Goal: Information Seeking & Learning: Learn about a topic

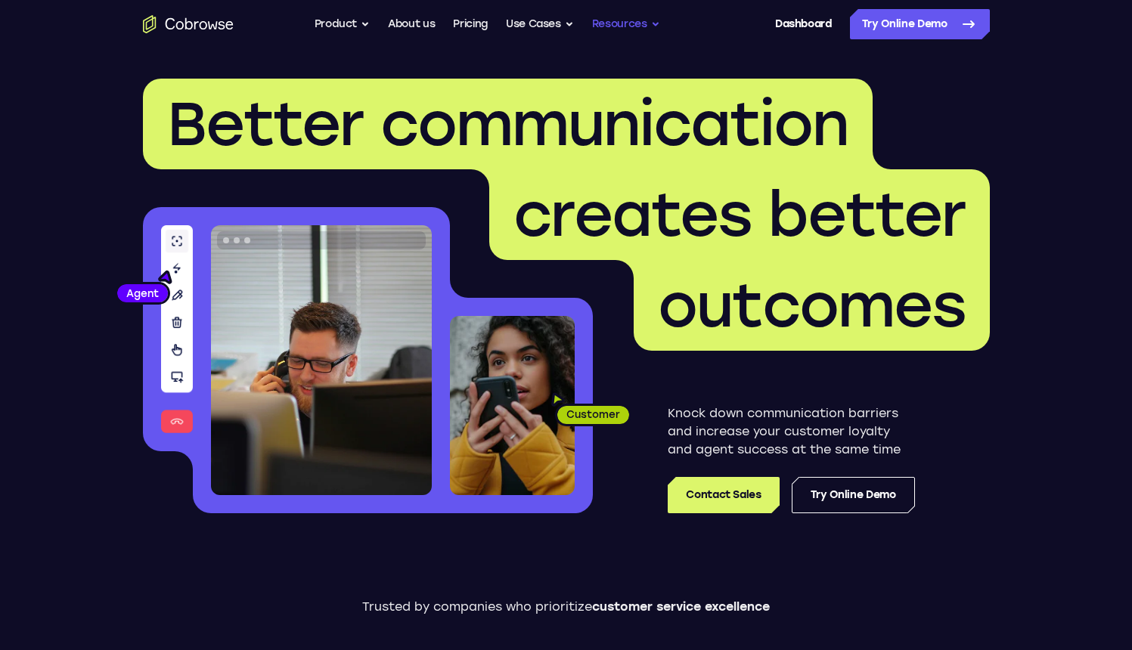
click at [644, 39] on button "Resources" at bounding box center [626, 24] width 68 height 30
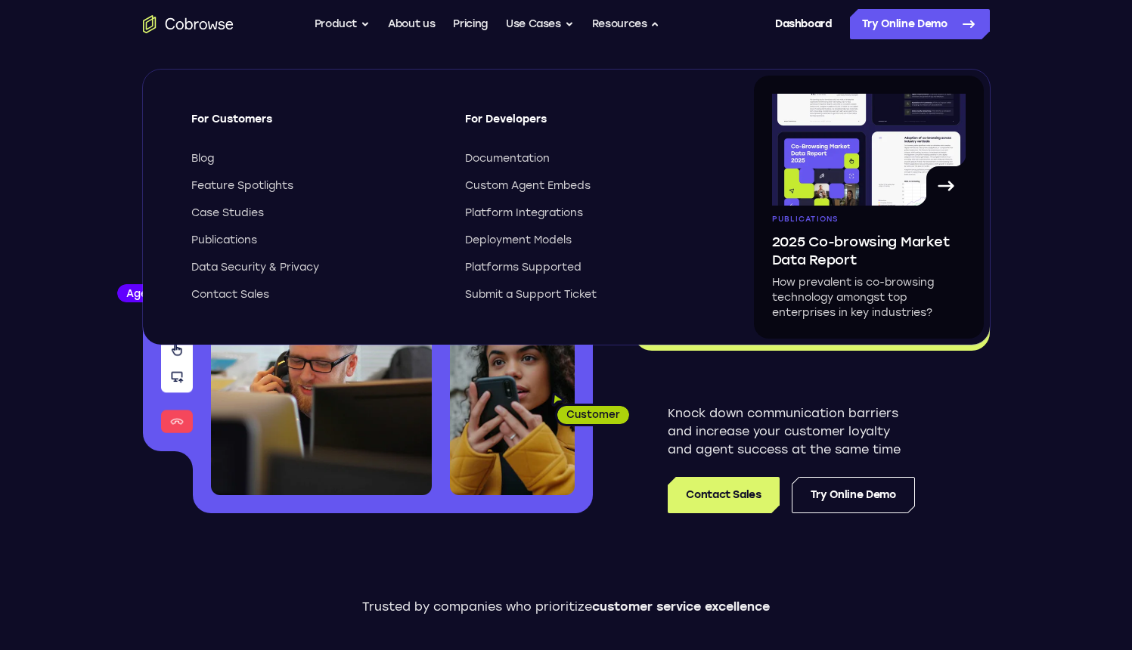
click at [843, 281] on p "How prevalent is co-browsing technology amongst top enterprises in key industri…" at bounding box center [869, 297] width 194 height 45
click at [942, 187] on icon at bounding box center [946, 186] width 14 height 8
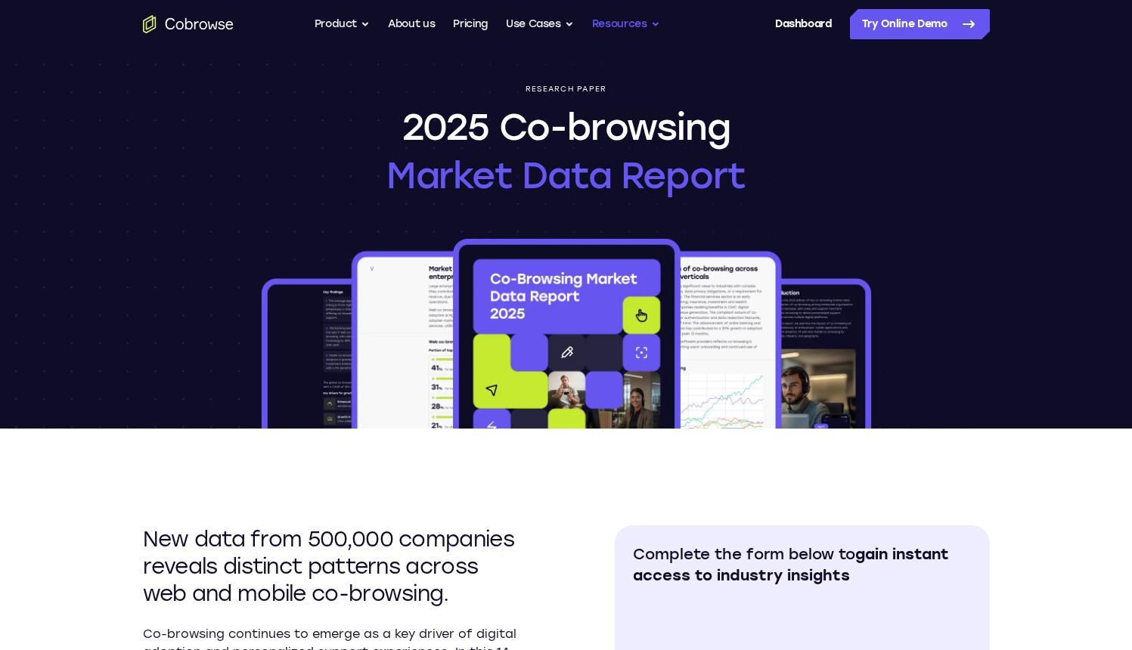
click at [634, 23] on button "Resources" at bounding box center [626, 24] width 68 height 30
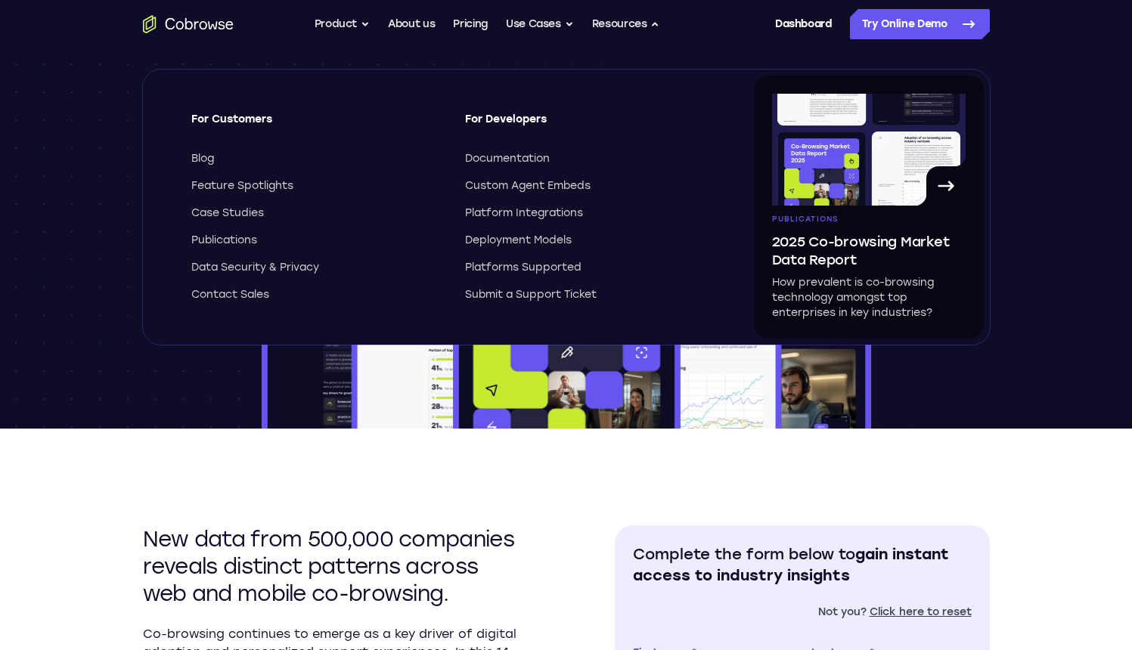
scroll to position [741, 0]
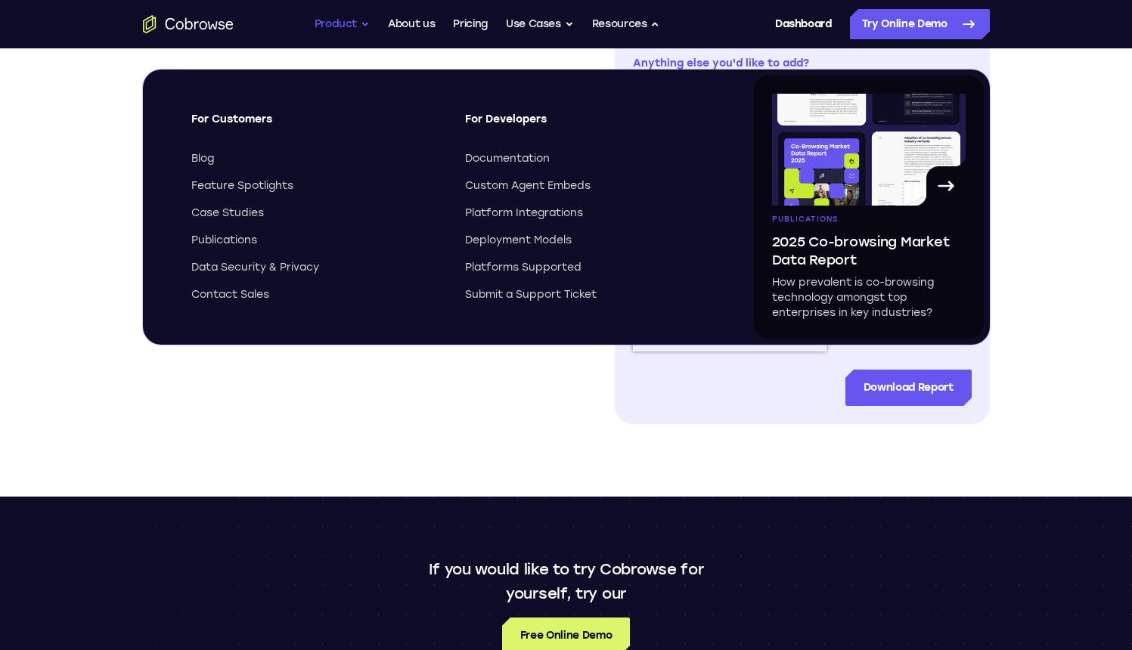
click at [333, 23] on button "Product" at bounding box center [343, 24] width 56 height 30
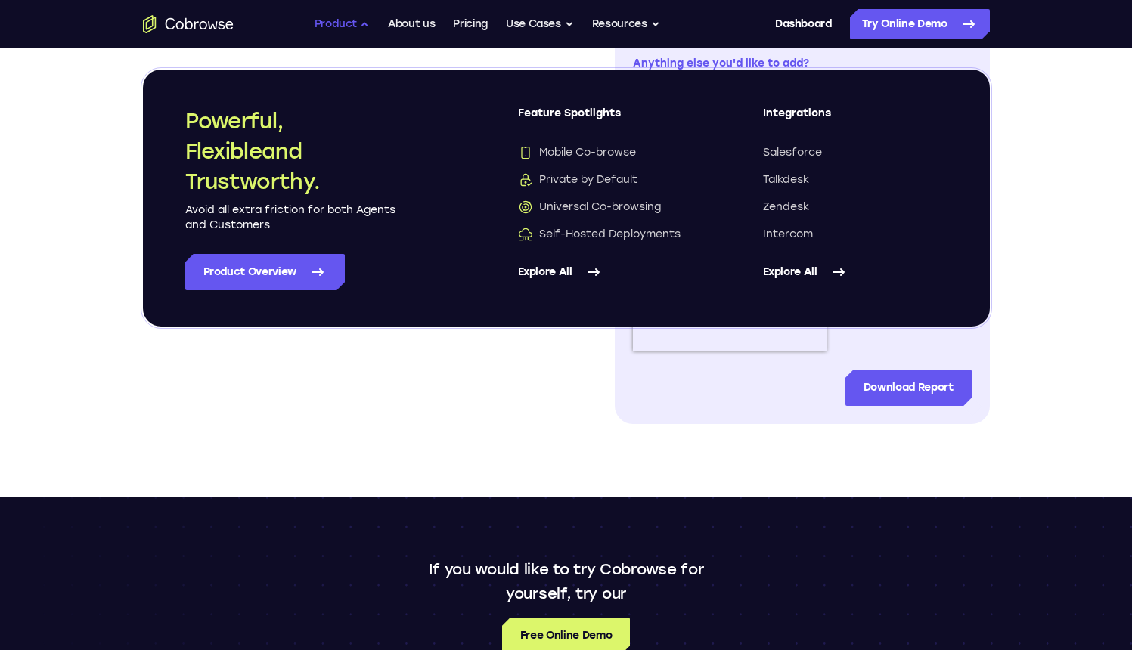
click at [333, 23] on button "Product" at bounding box center [343, 24] width 56 height 30
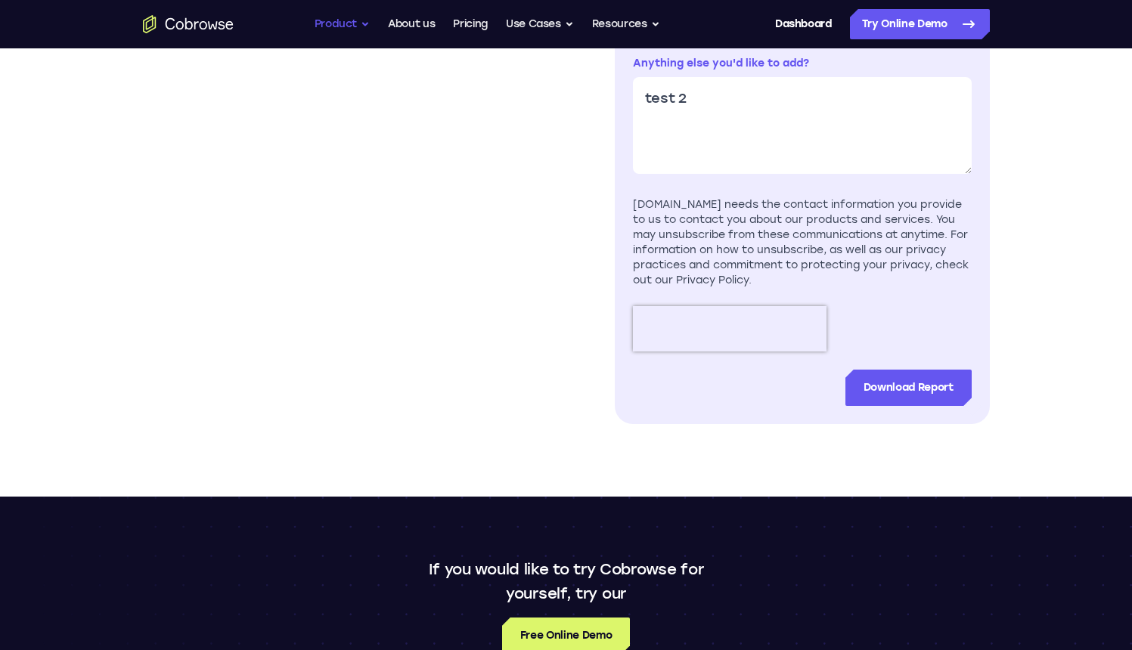
click at [344, 22] on button "Product" at bounding box center [343, 24] width 56 height 30
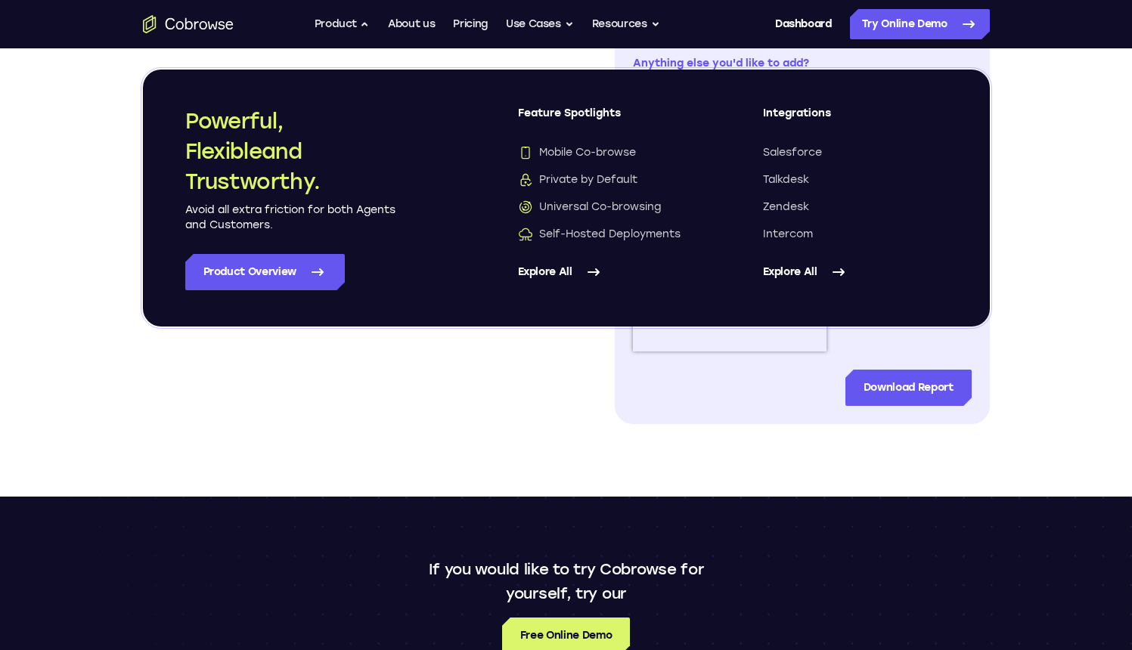
click at [805, 278] on link "Explore All" at bounding box center [855, 272] width 185 height 36
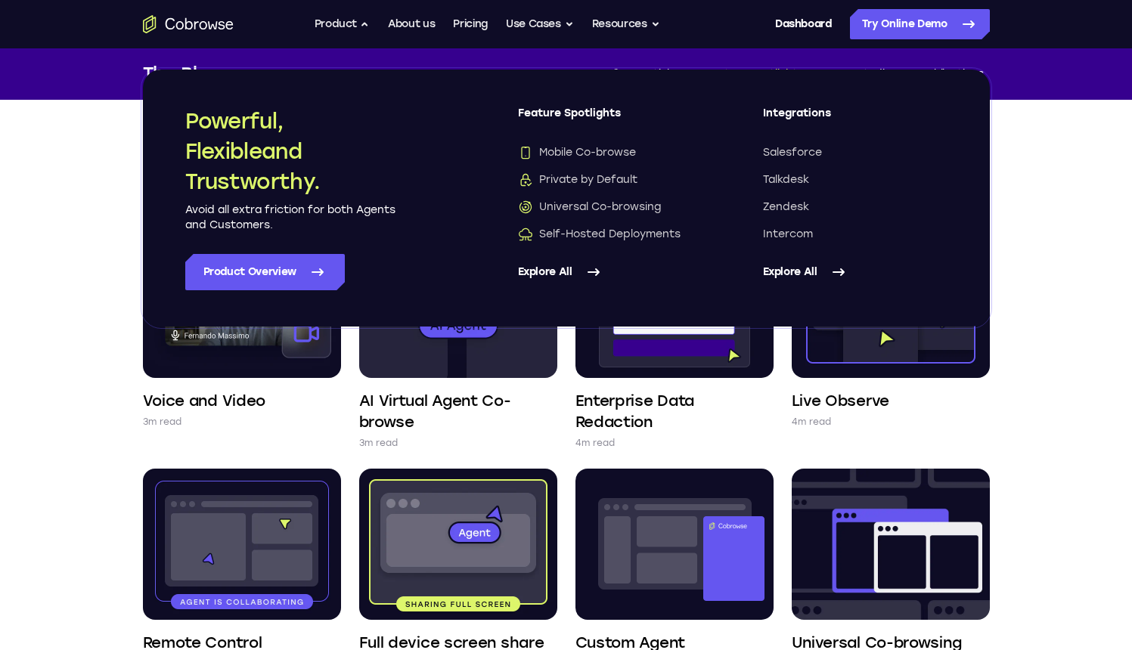
click at [1079, 321] on div "Feature Spotlights Voice and Video 3m read AI Virtual Agent Co-browse 3m read E…" at bounding box center [566, 655] width 1132 height 1111
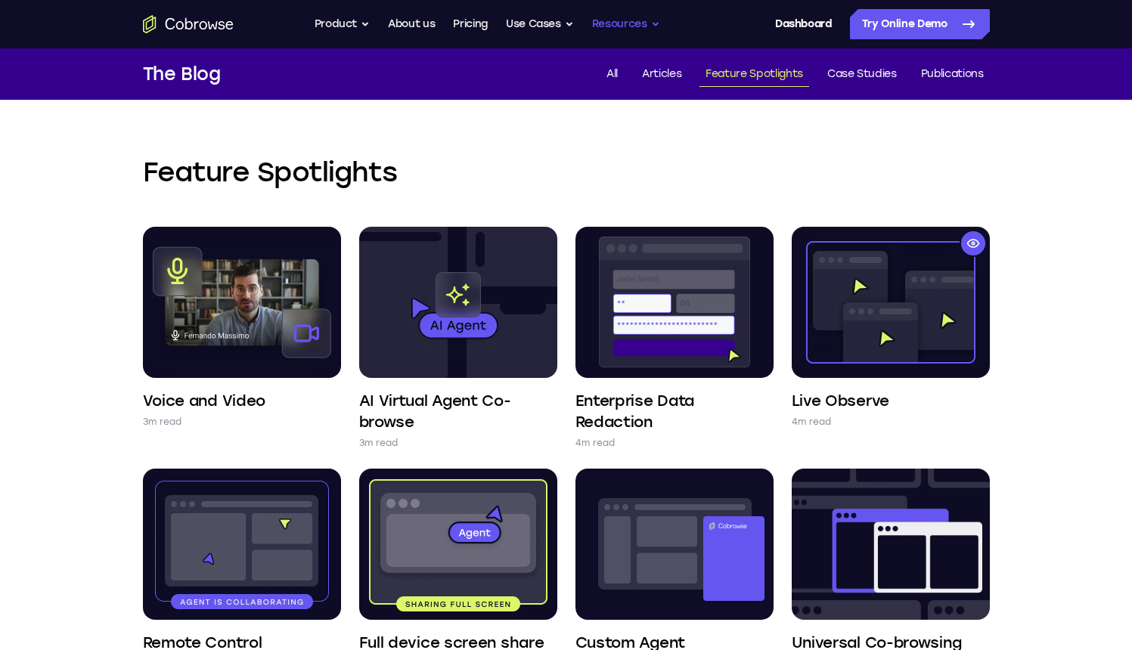
click at [613, 33] on button "Resources" at bounding box center [626, 24] width 68 height 30
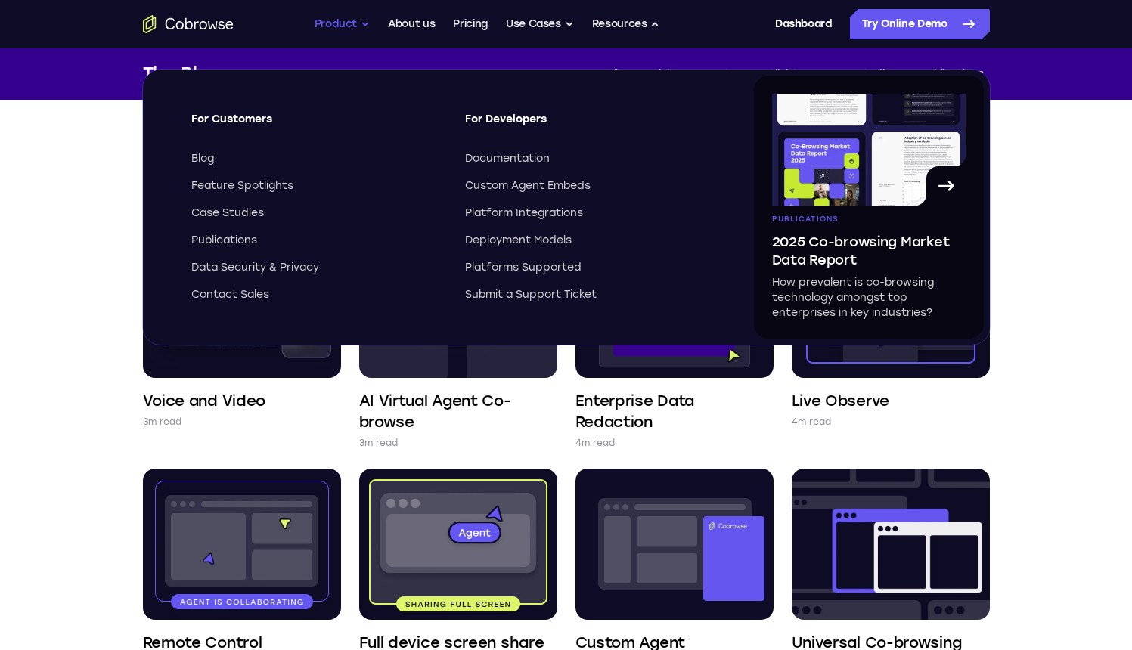
click at [347, 23] on button "Product" at bounding box center [343, 24] width 56 height 30
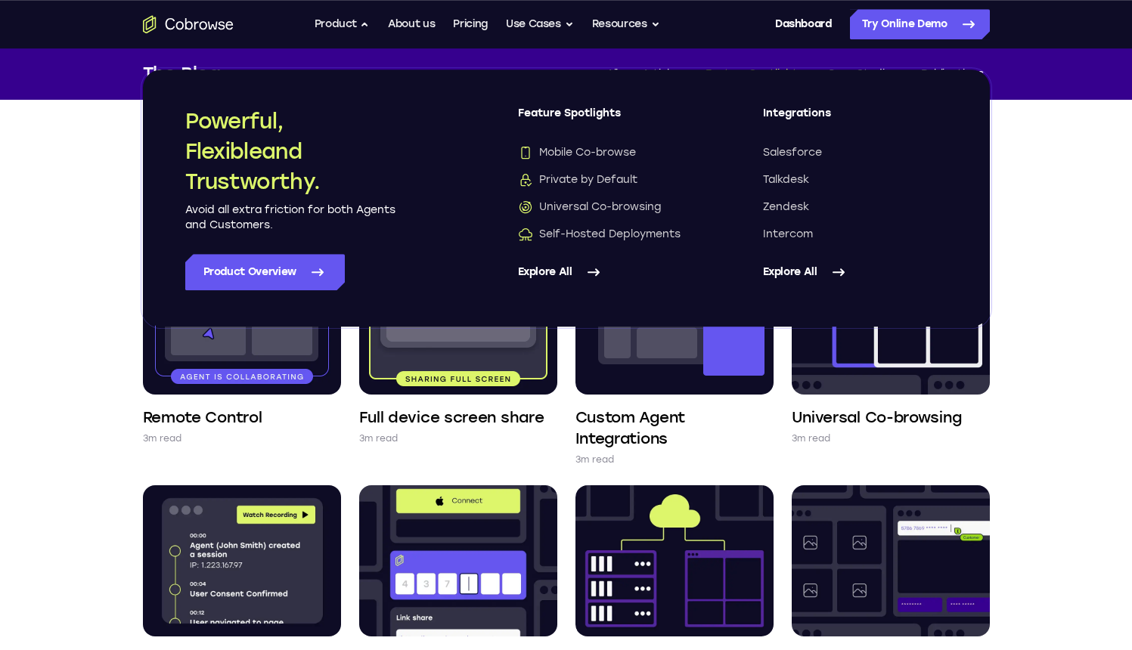
scroll to position [36, 0]
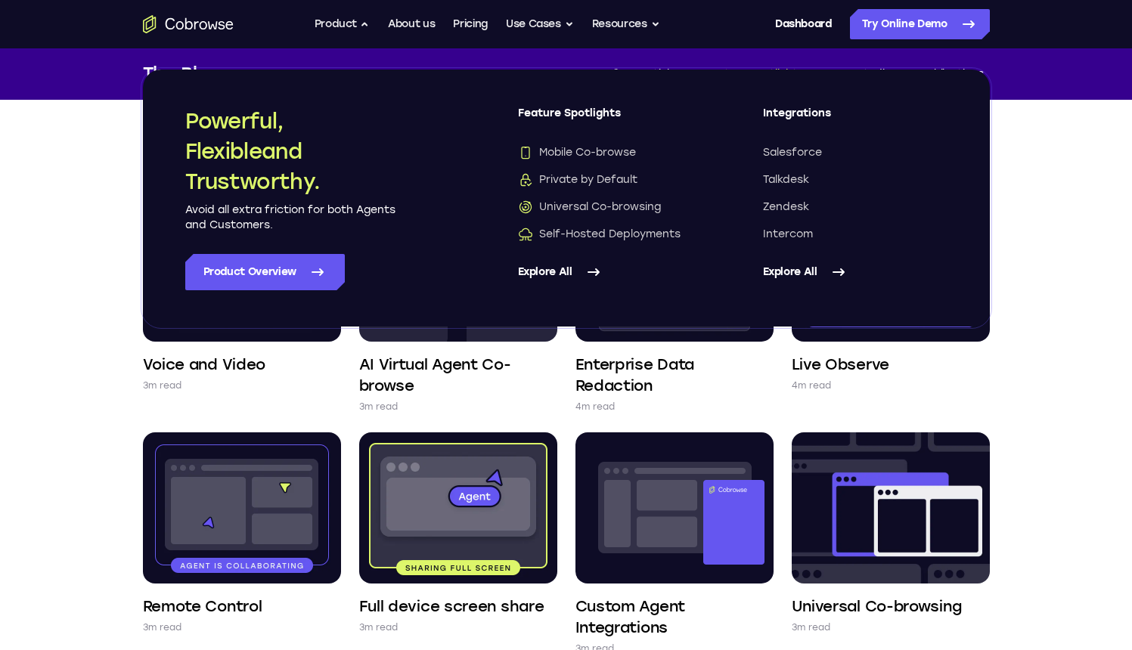
click at [183, 28] on icon "Go to the home page" at bounding box center [188, 24] width 91 height 18
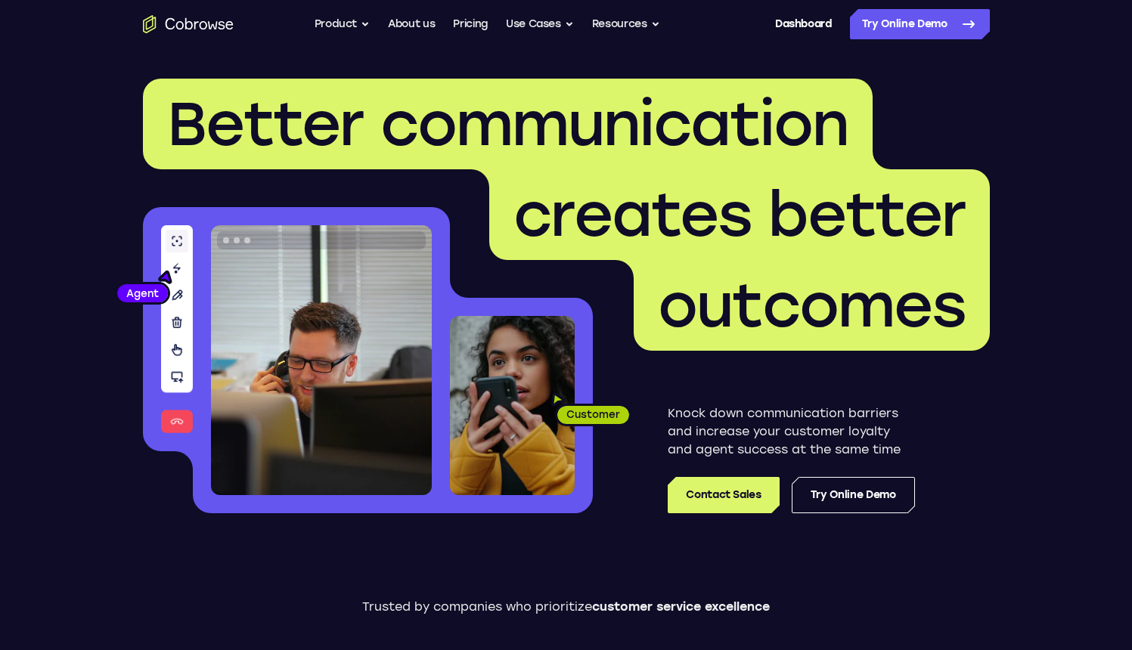
click at [339, 24] on button "Product" at bounding box center [343, 24] width 56 height 30
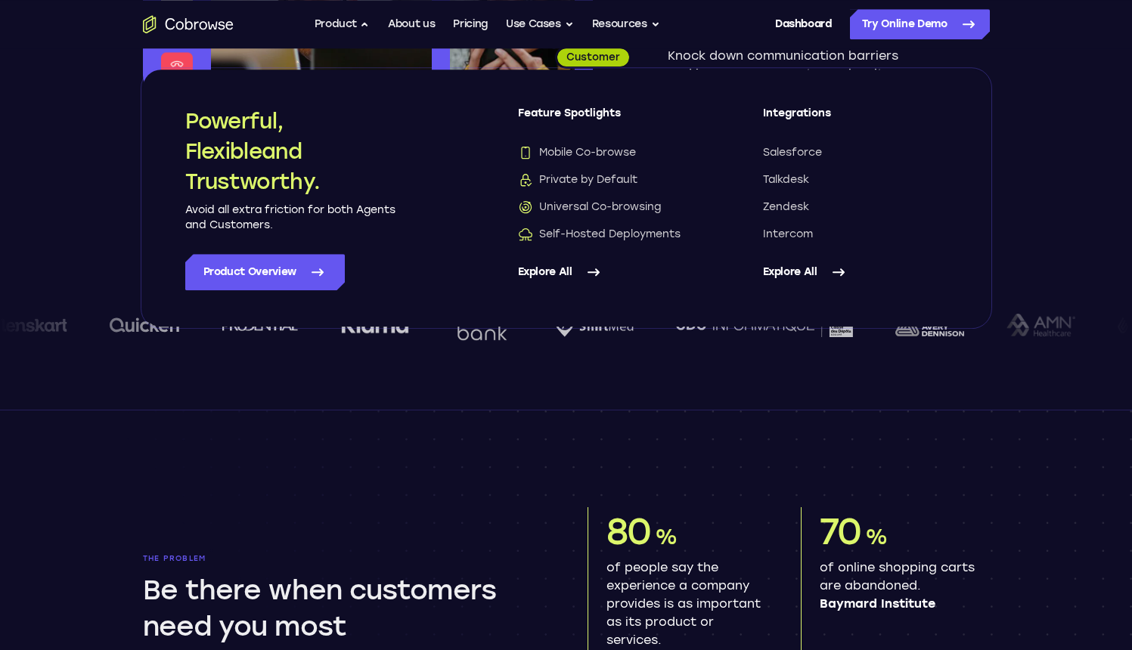
scroll to position [363, 0]
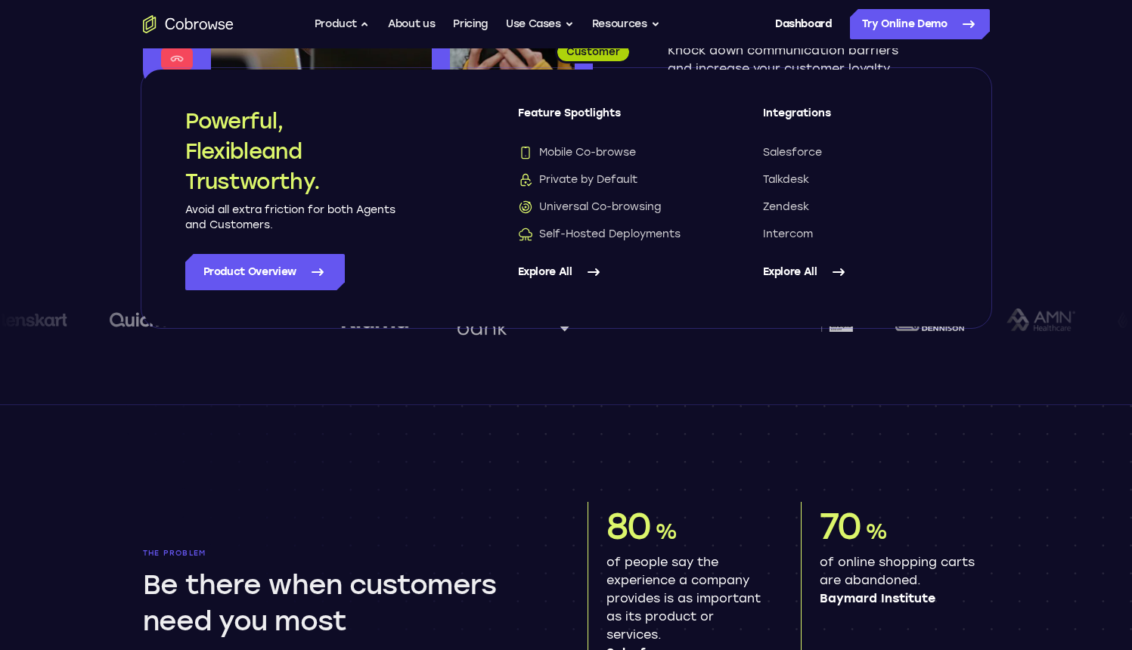
click at [824, 275] on link "Explore All" at bounding box center [855, 272] width 185 height 36
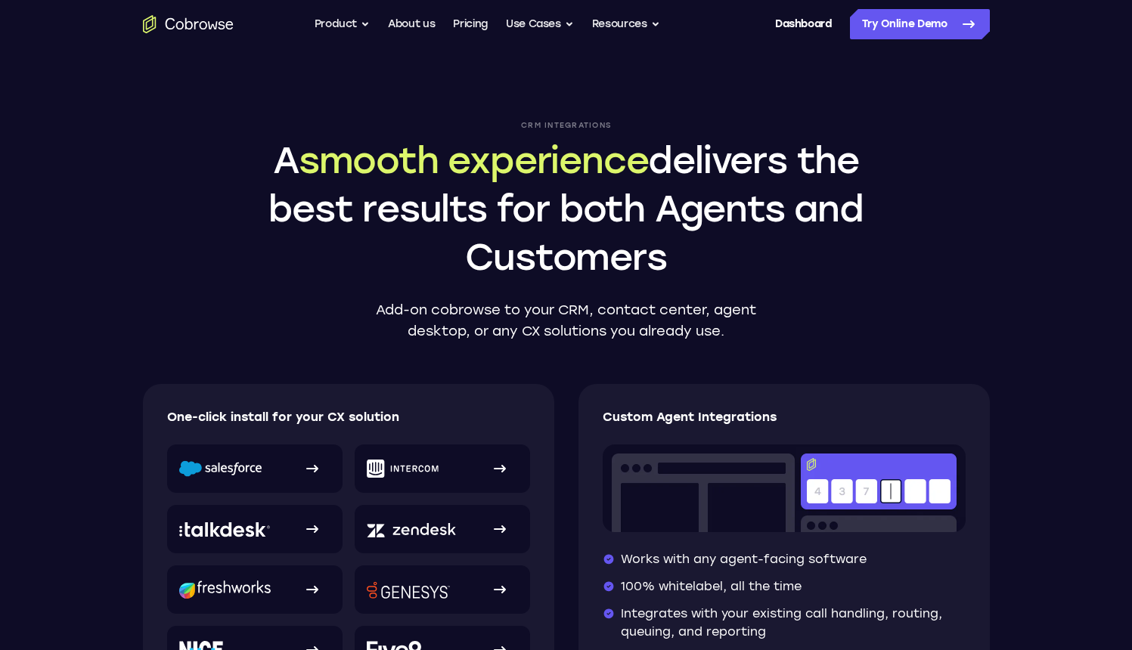
click at [368, 36] on ul "Go back Powerful, Flexible and Trustworthy. Avoid all extra friction for both A…" at bounding box center [488, 24] width 346 height 30
click at [350, 24] on button "Product" at bounding box center [343, 24] width 56 height 30
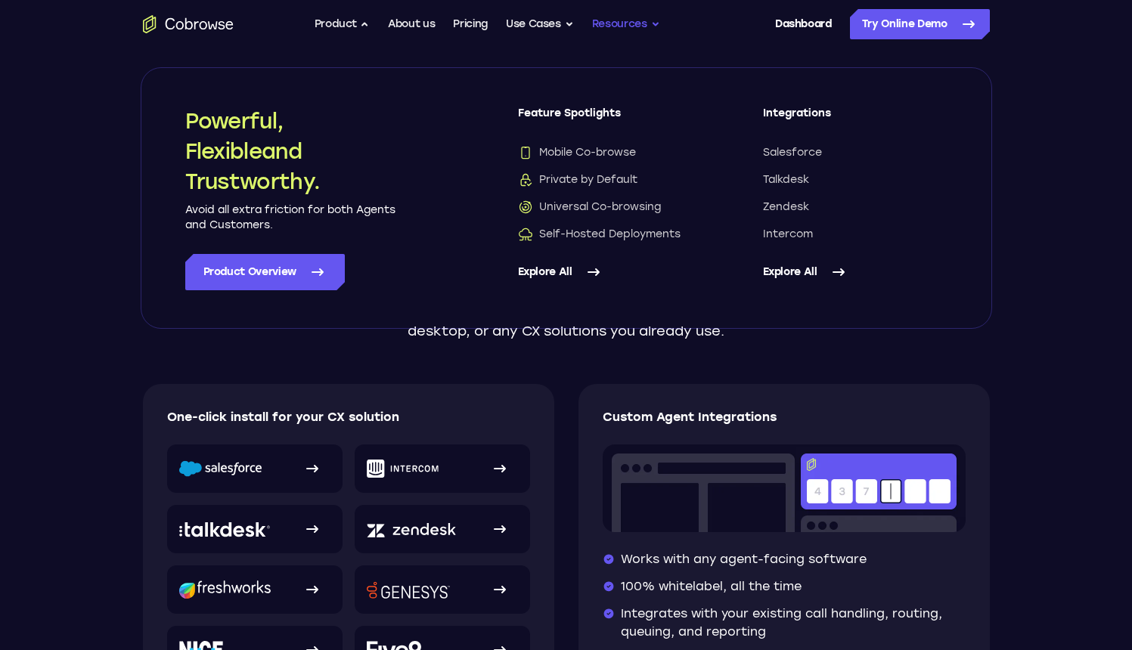
click at [641, 26] on button "Resources" at bounding box center [626, 24] width 68 height 30
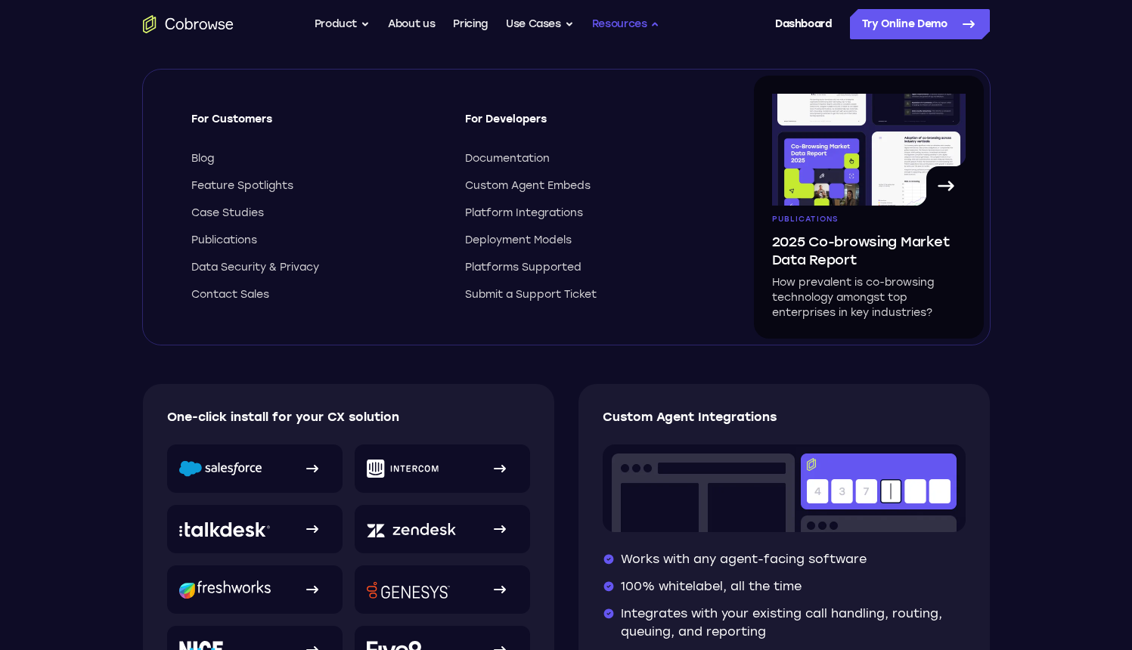
click at [641, 26] on button "Resources" at bounding box center [626, 24] width 68 height 30
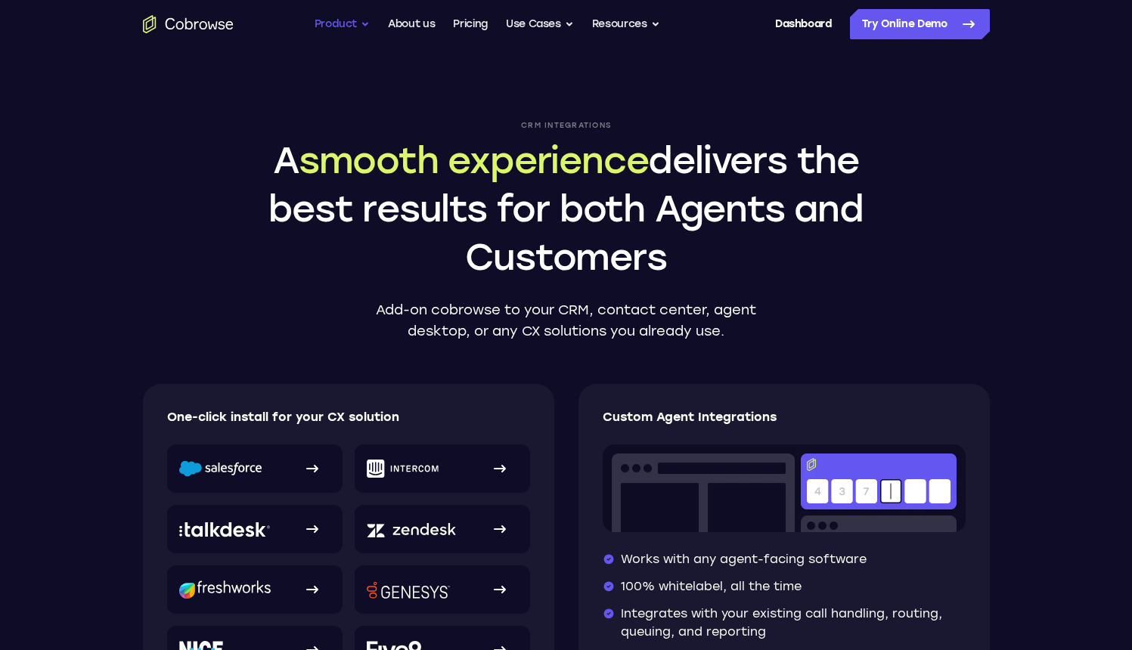
click at [352, 23] on button "Product" at bounding box center [343, 24] width 56 height 30
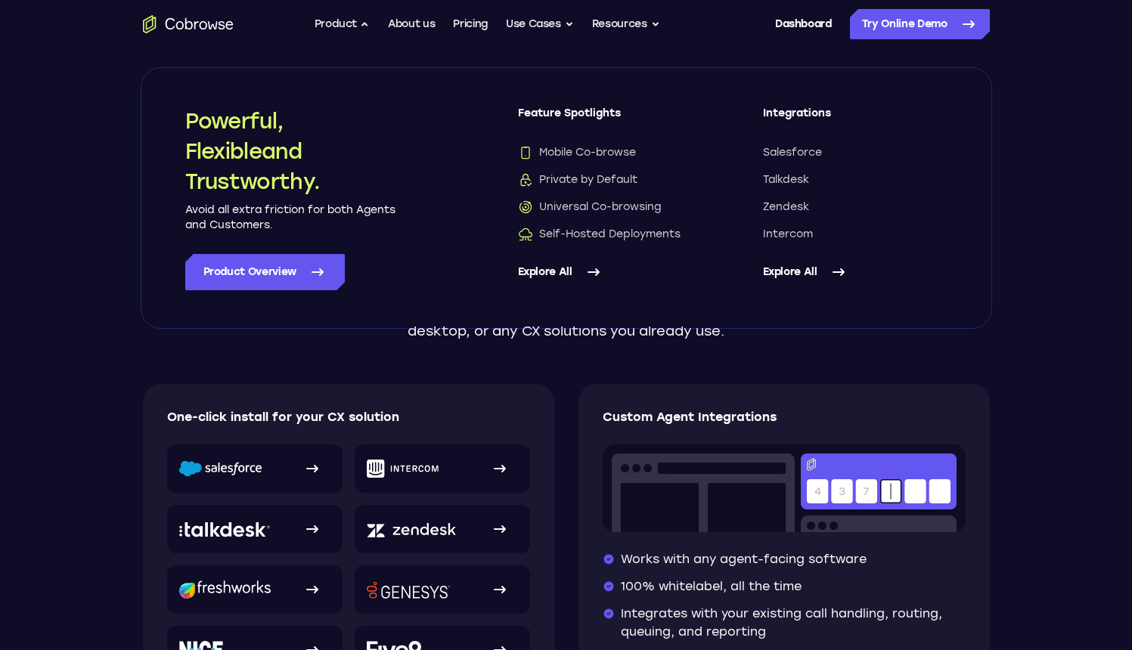
click at [796, 270] on link "Explore All" at bounding box center [855, 272] width 185 height 36
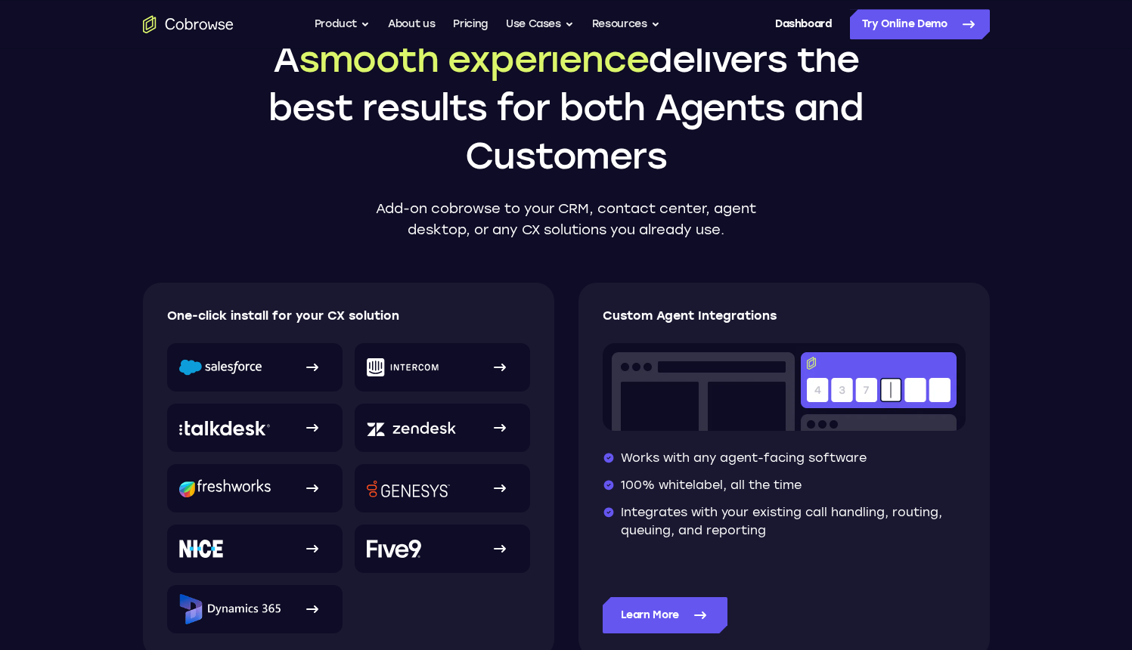
scroll to position [145, 0]
